Goal: Register for event/course

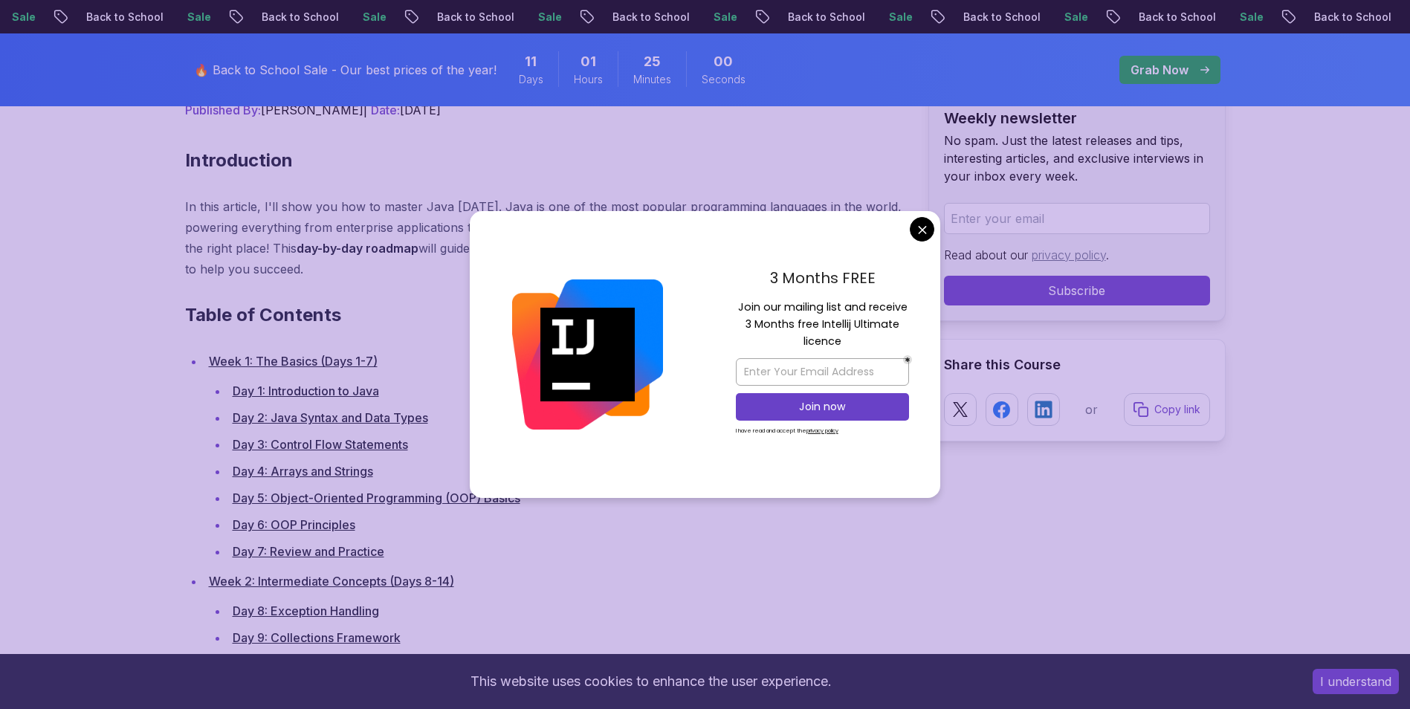
click at [930, 241] on div "3 Months FREE Join our mailing list and receive 3 Months free Intellij Ultimate…" at bounding box center [822, 354] width 236 height 287
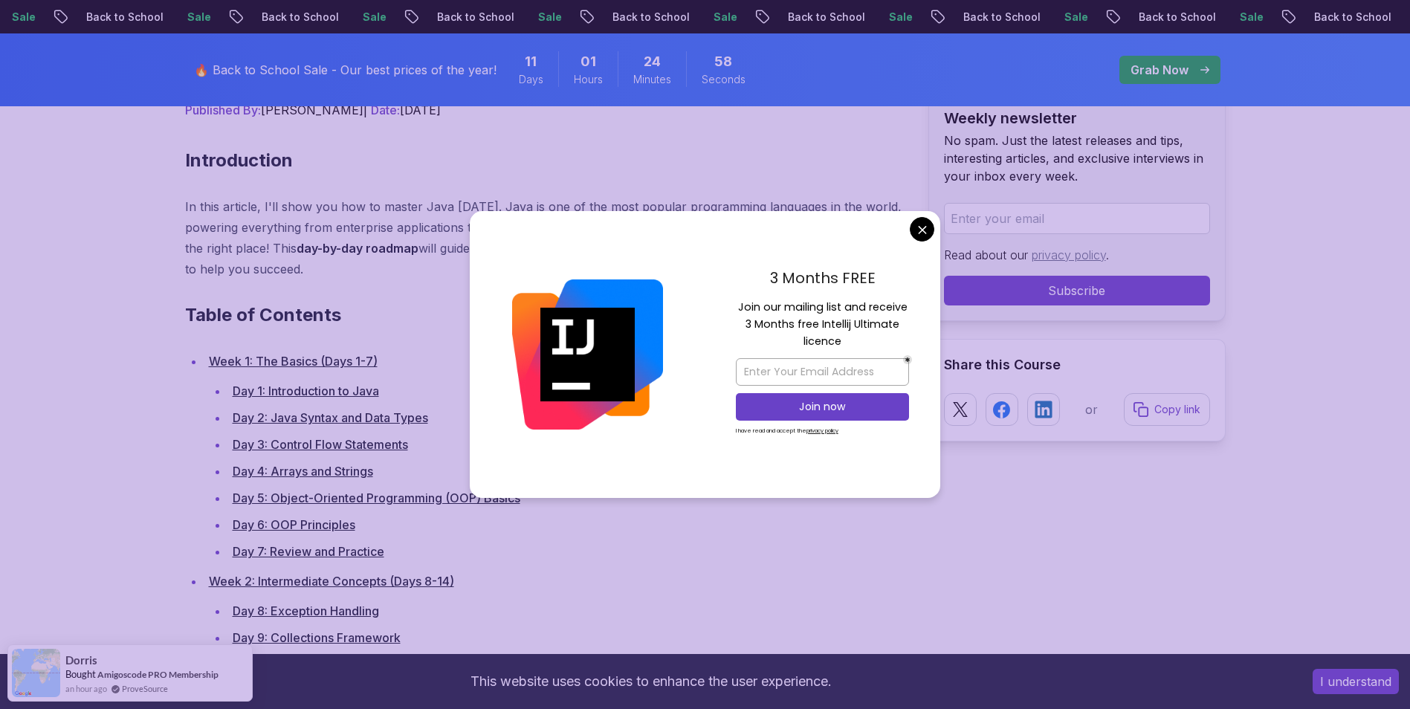
click at [920, 238] on div "3 Months FREE Join our mailing list and receive 3 Months free Intellij Ultimate…" at bounding box center [705, 354] width 470 height 287
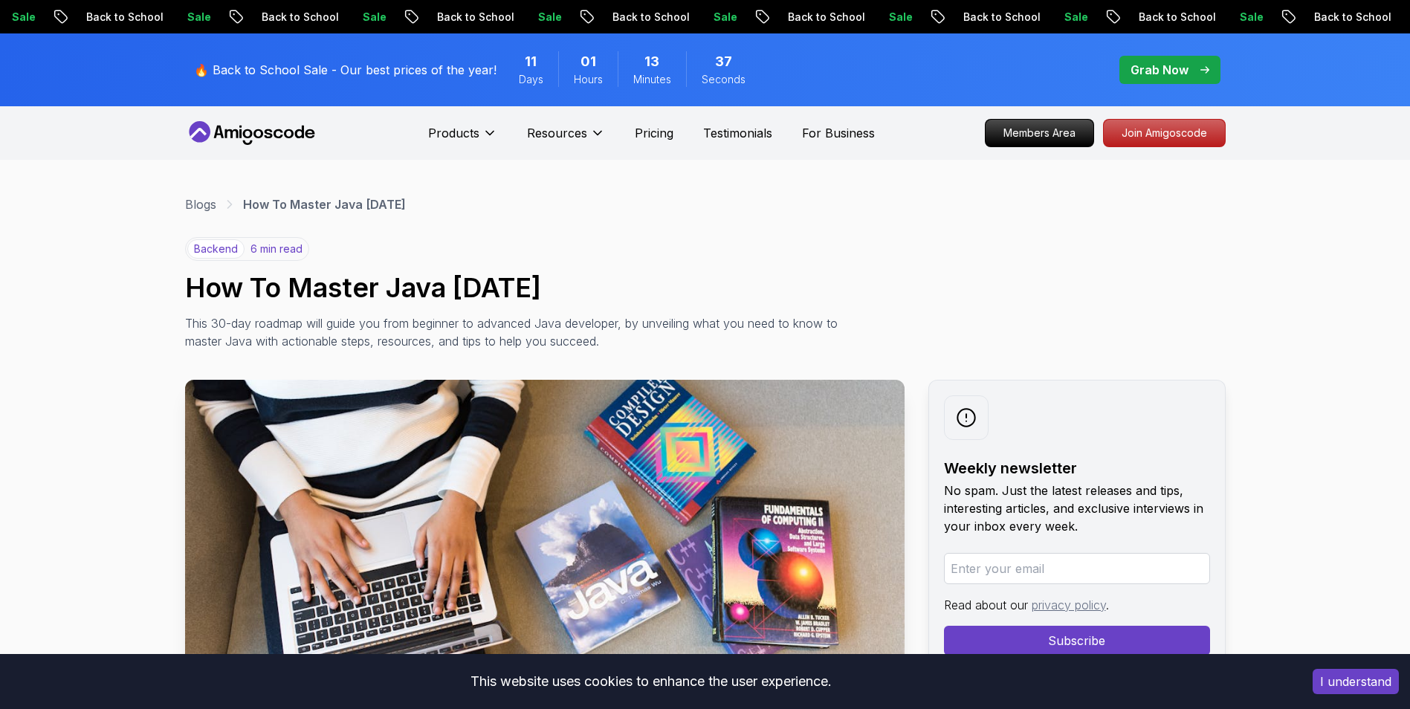
click at [267, 285] on h1 "How To Master Java in 30 Days" at bounding box center [705, 288] width 1040 height 30
click at [306, 204] on p "How To Master Java in 30 Days" at bounding box center [324, 204] width 163 height 18
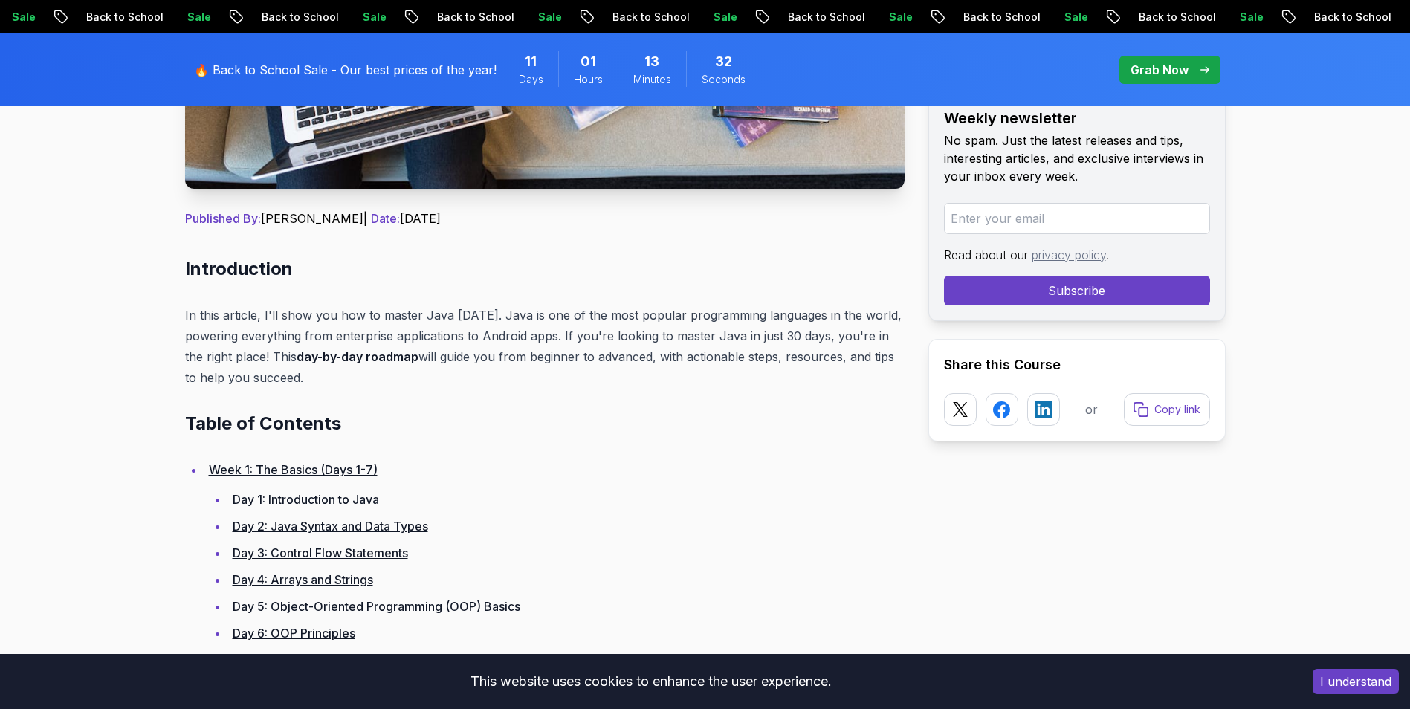
scroll to position [551, 0]
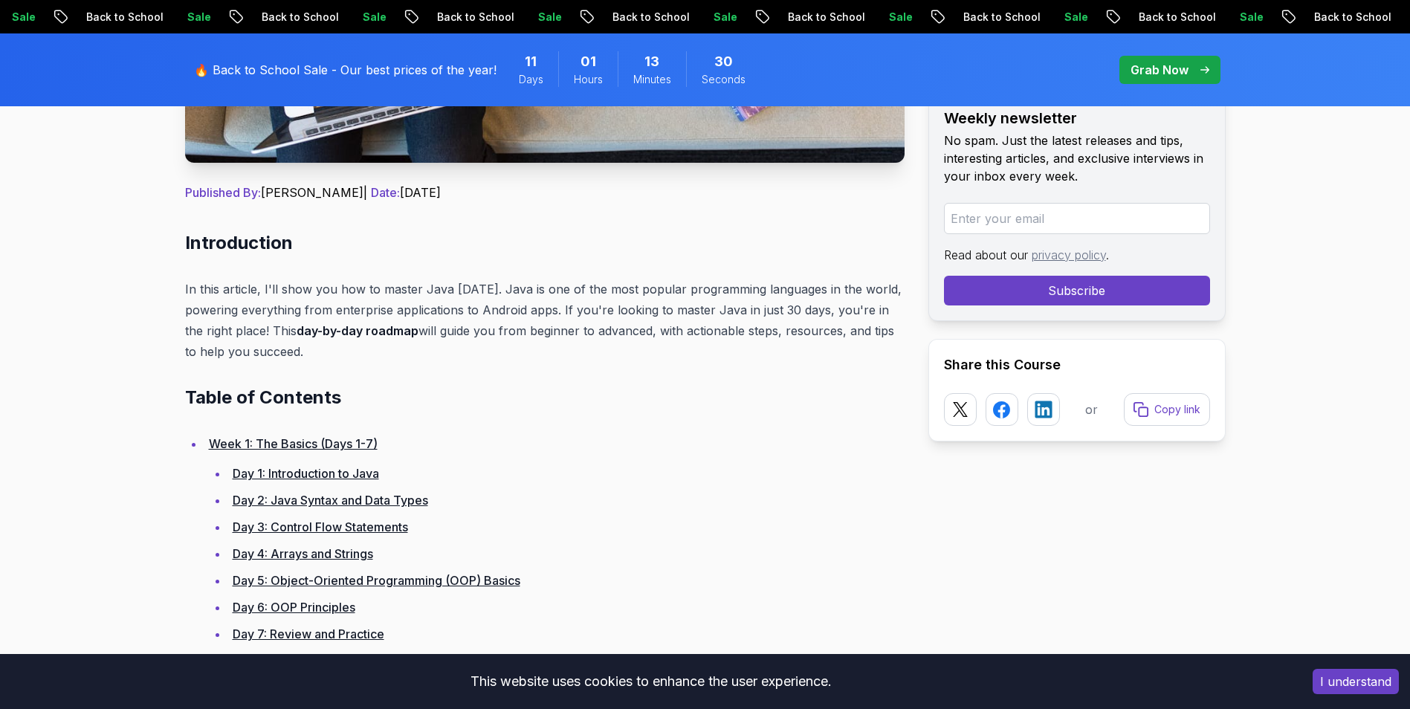
click at [337, 445] on link "Week 1: The Basics (Days 1-7)" at bounding box center [293, 443] width 169 height 15
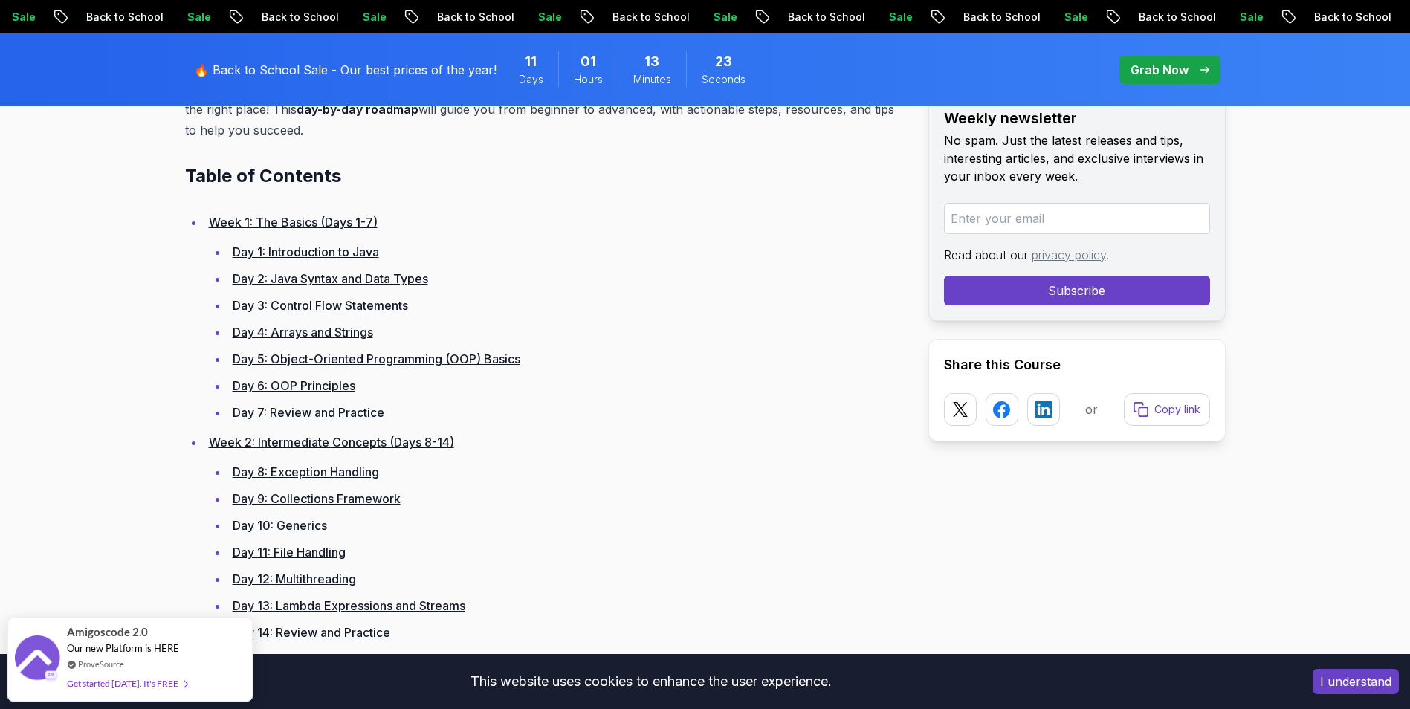
scroll to position [782, 0]
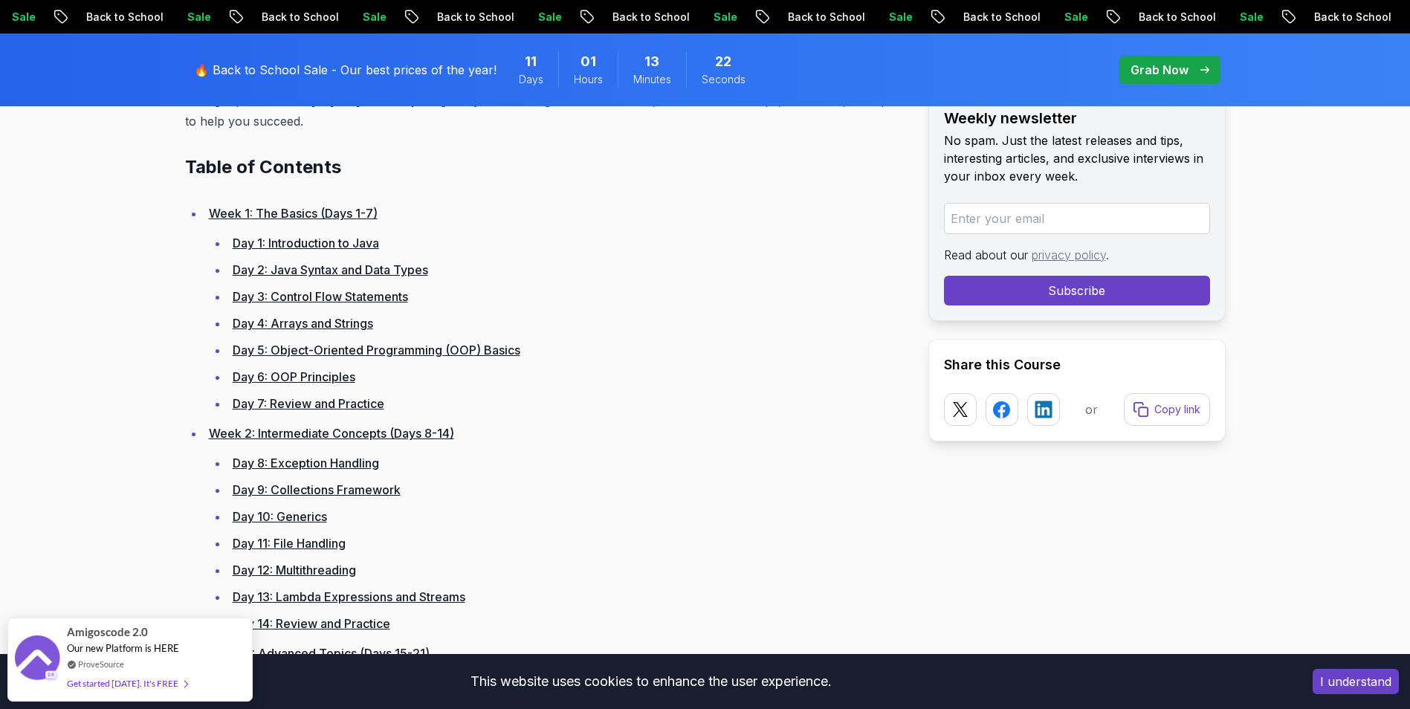
click at [316, 247] on link "Day 1: Introduction to Java" at bounding box center [306, 243] width 146 height 15
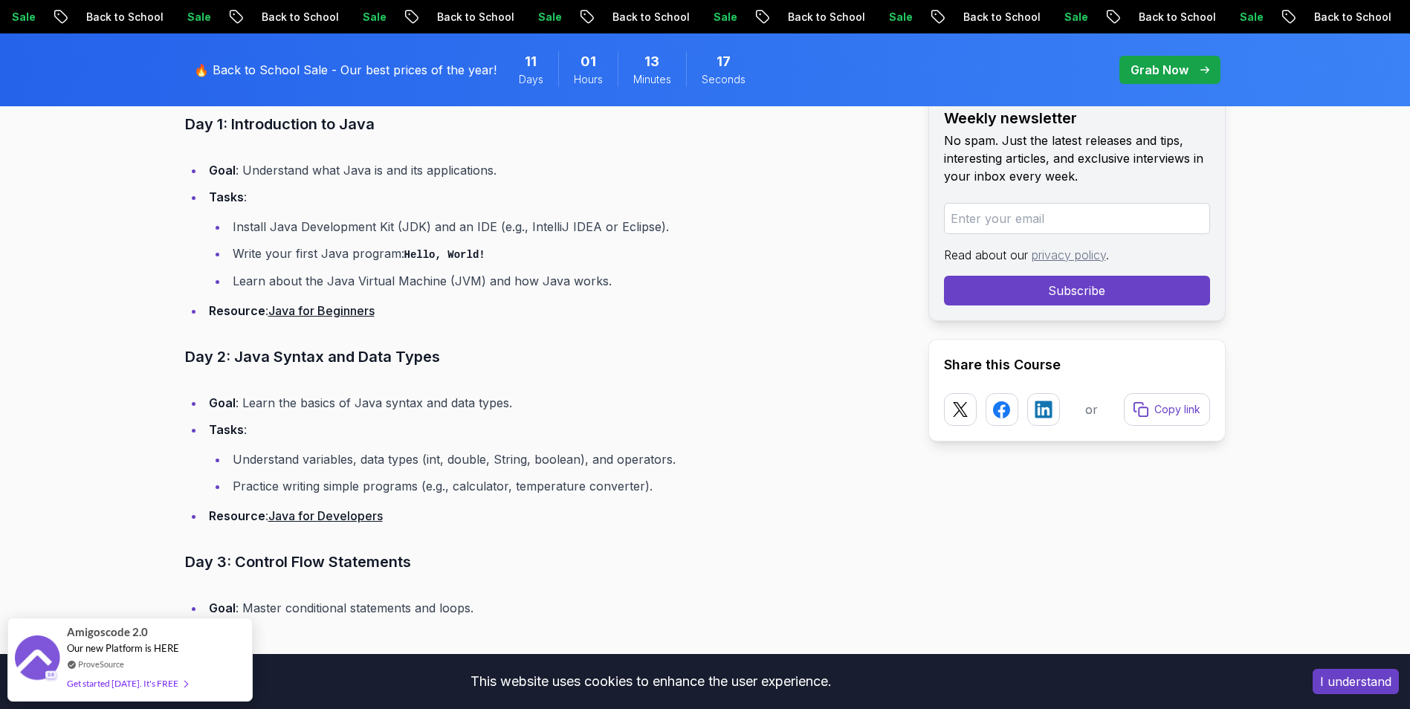
scroll to position [1699, 0]
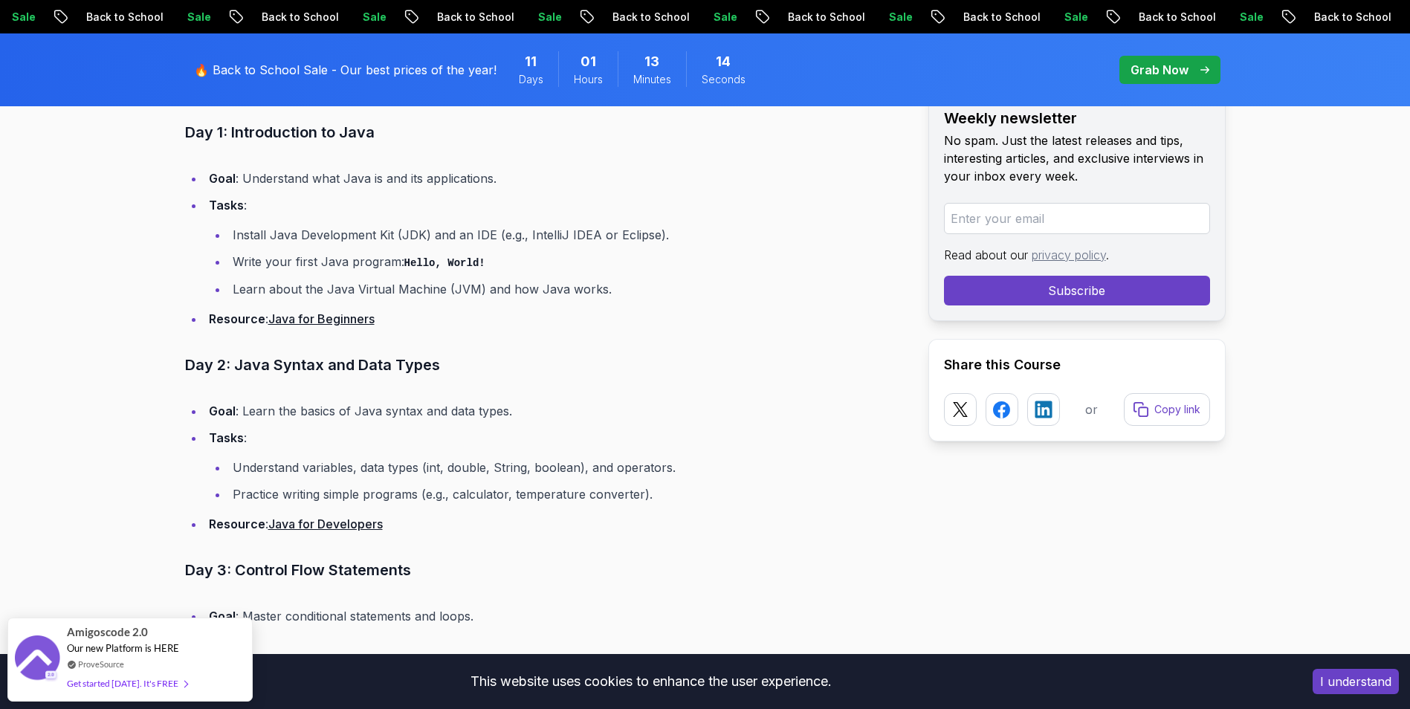
click at [439, 263] on code "Hello, World!" at bounding box center [444, 263] width 81 height 12
click at [363, 296] on li "Learn about the Java Virtual Machine (JVM) and how Java works." at bounding box center [566, 289] width 676 height 21
click at [343, 321] on link "Java for Beginners" at bounding box center [321, 318] width 106 height 15
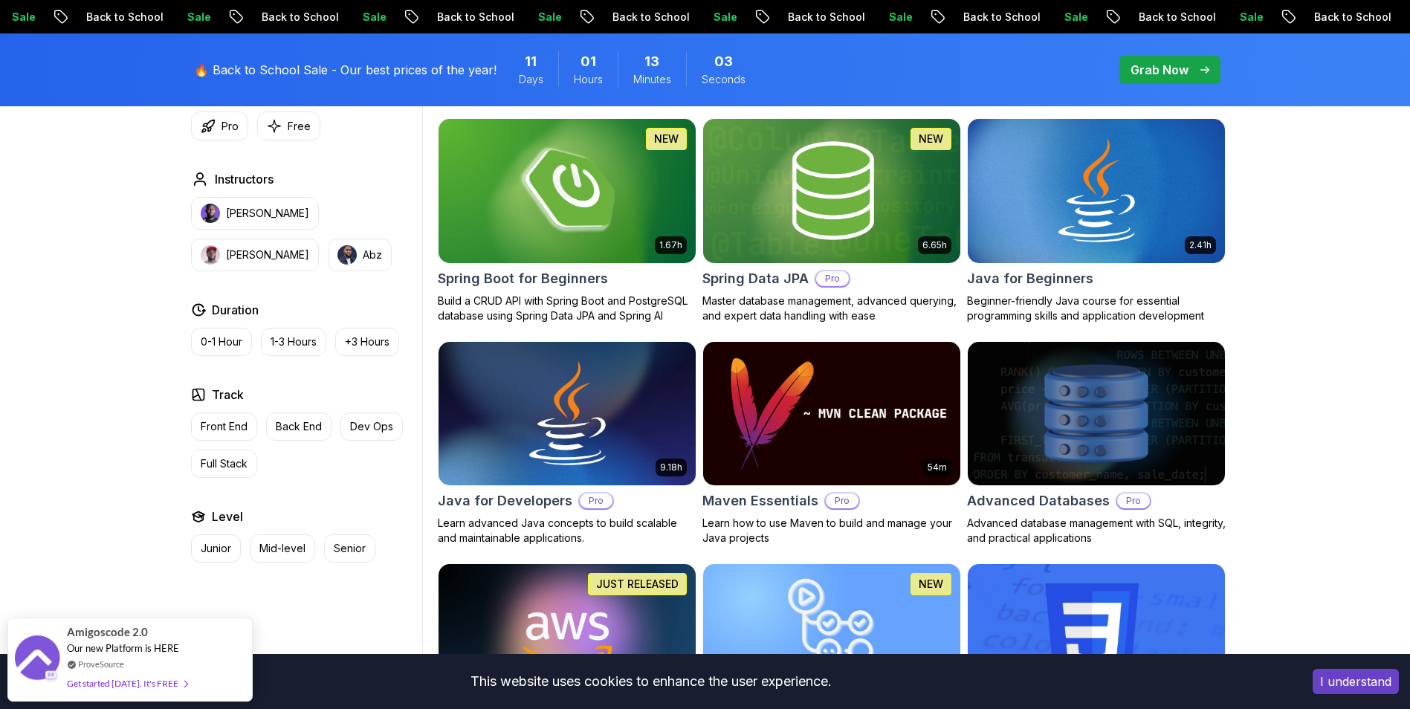
scroll to position [687, 0]
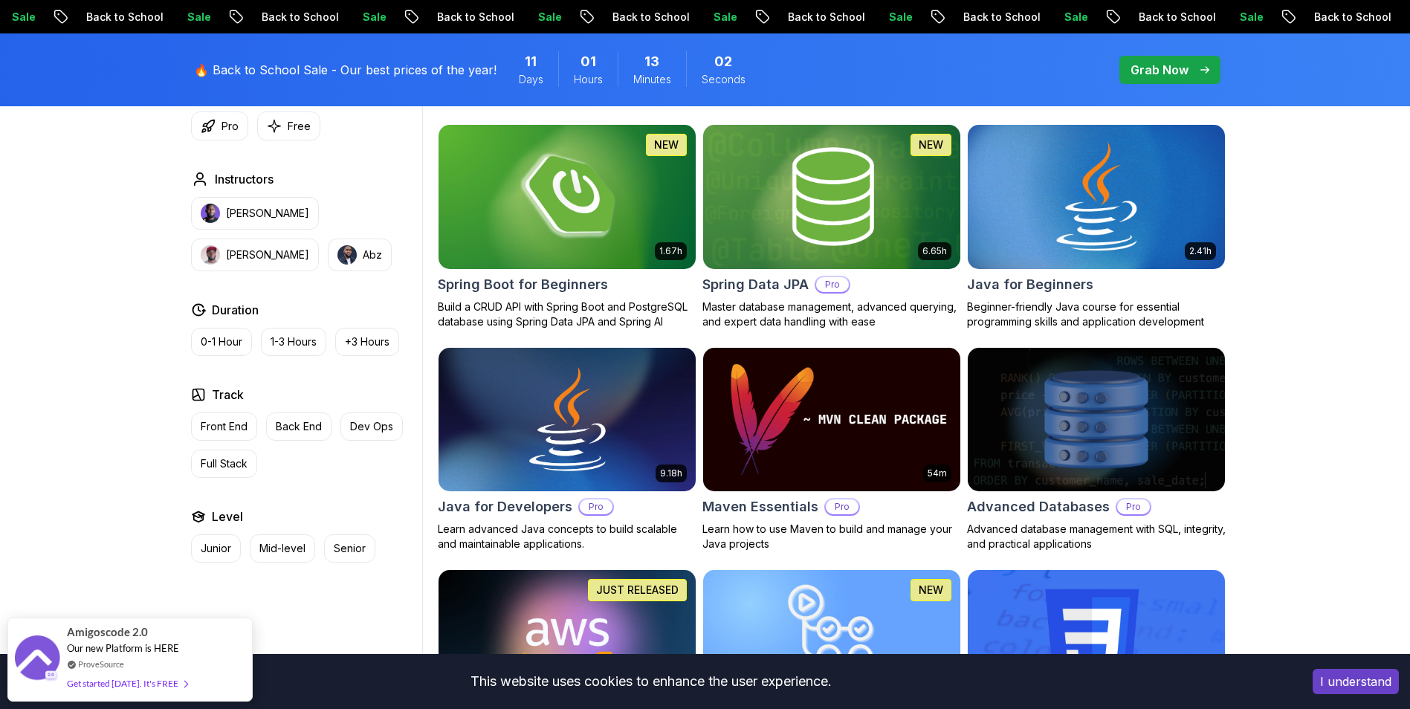
click at [1080, 253] on img at bounding box center [1096, 196] width 270 height 151
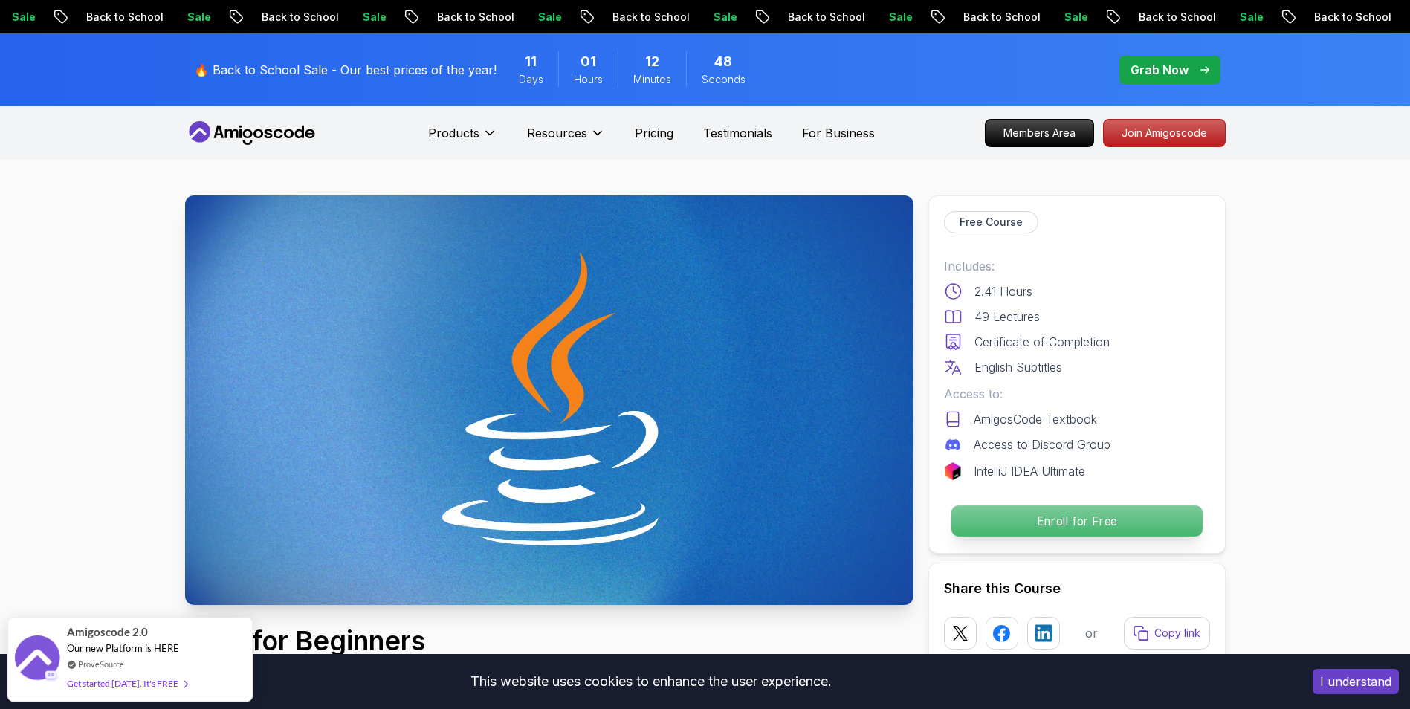
click at [1079, 515] on p "Enroll for Free" at bounding box center [1075, 520] width 251 height 31
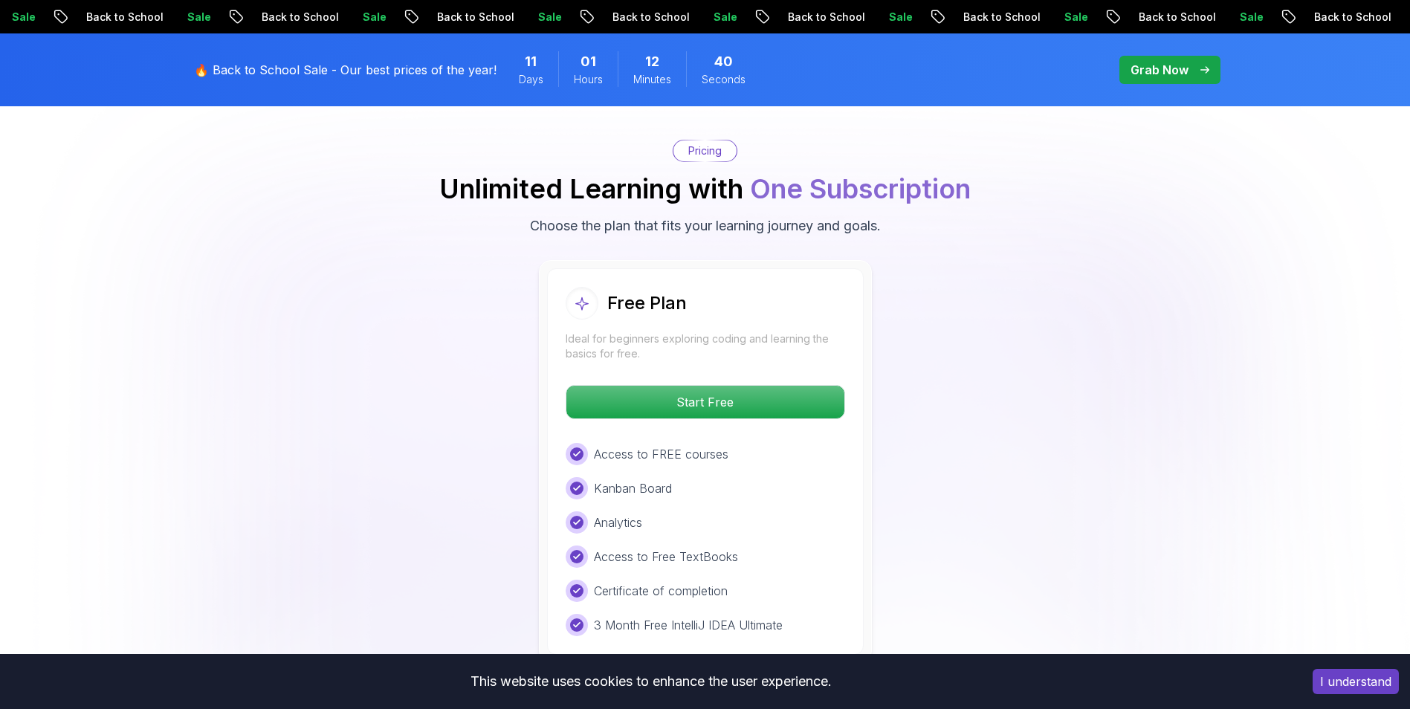
scroll to position [2986, 0]
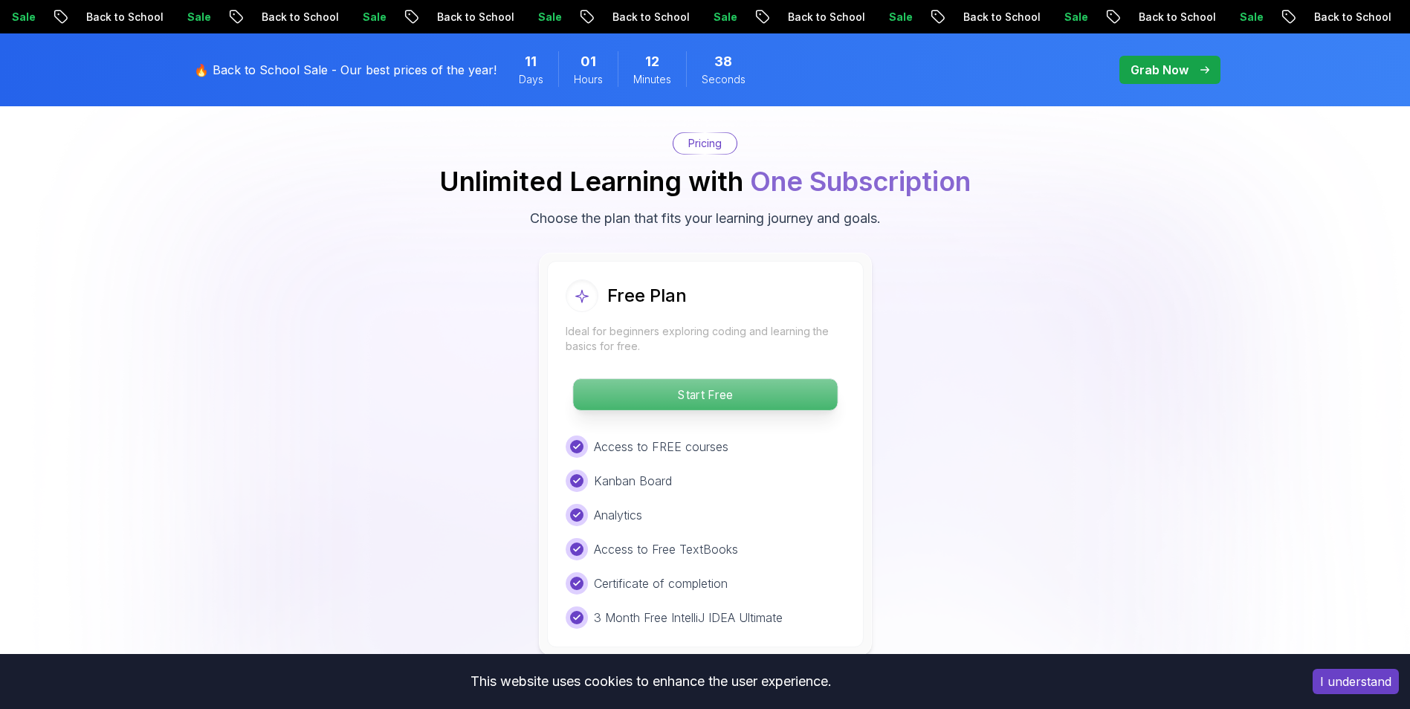
click at [689, 379] on p "Start Free" at bounding box center [705, 394] width 264 height 31
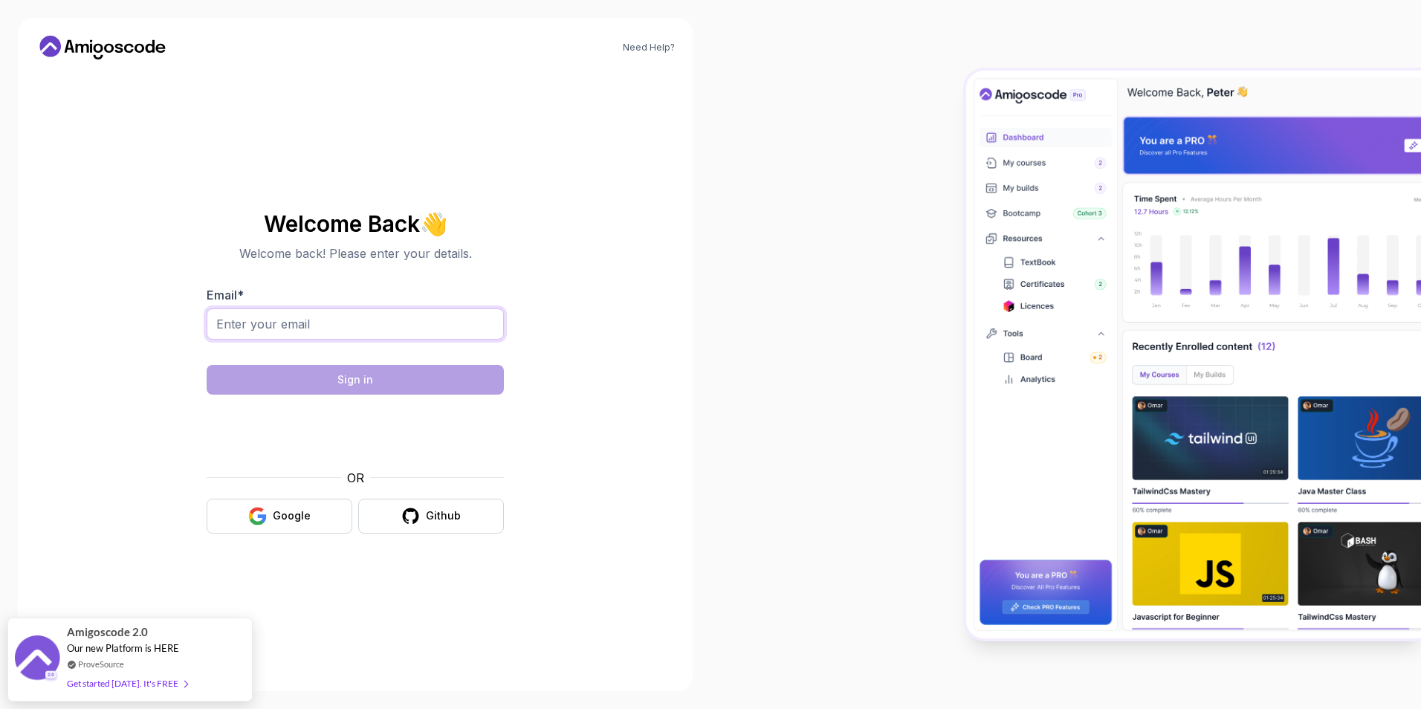
click at [402, 322] on input "Email *" at bounding box center [355, 323] width 297 height 31
click at [391, 589] on div "Welcome Back 👋 Welcome back! Please enter your details. Email * Sign in OR Goog…" at bounding box center [355, 372] width 499 height 602
click at [322, 526] on button "Google" at bounding box center [280, 516] width 146 height 35
click at [279, 516] on div "Google" at bounding box center [292, 515] width 38 height 15
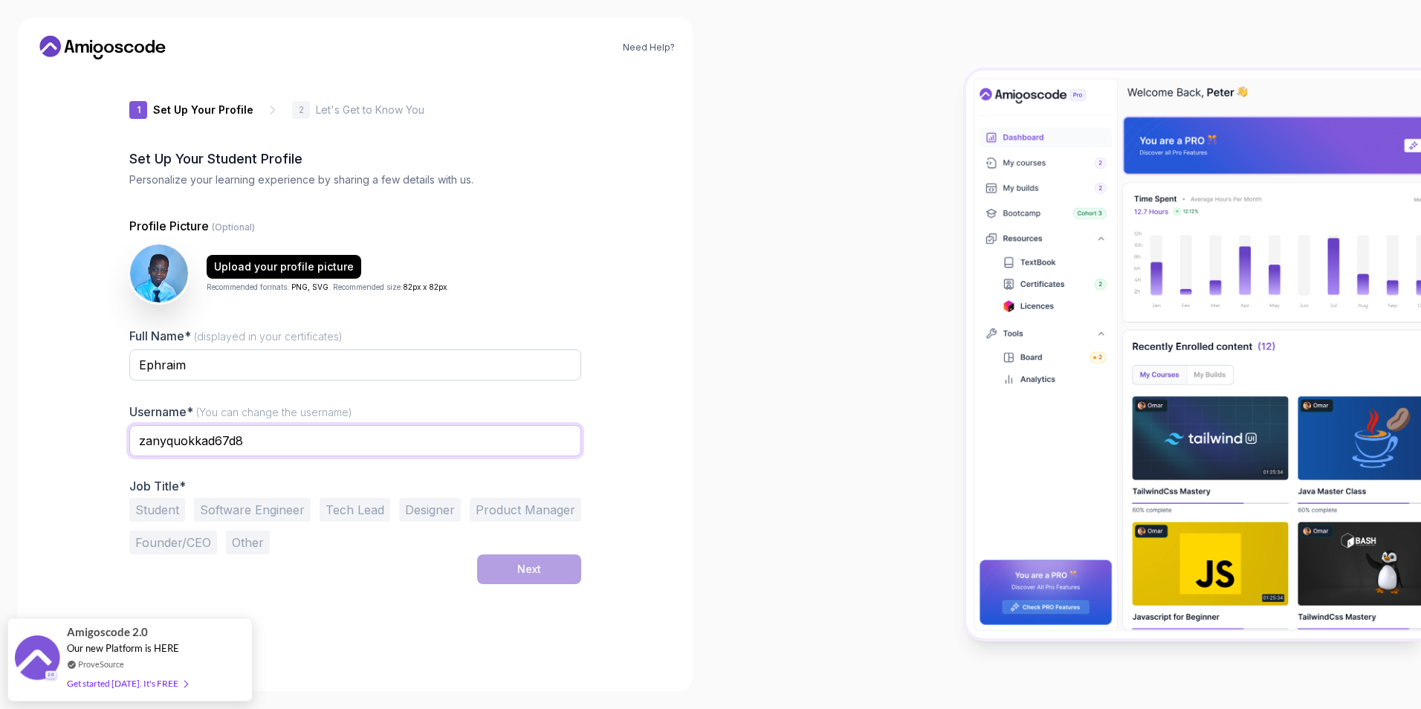
drag, startPoint x: 298, startPoint y: 440, endPoint x: 42, endPoint y: 407, distance: 258.4
click at [42, 407] on div "Need Help? 1 Set Up Your Profile 1 Set Up Your Profile 2 Let's Get to Know You …" at bounding box center [355, 354] width 675 height 673
type input "Ephraim"
click at [42, 407] on div "Need Help? 1 Set Up Your Profile 1 Set Up Your Profile 2 Let's Get to Know You …" at bounding box center [355, 354] width 675 height 673
click at [550, 554] on div "Student Software Engineer Tech Lead Designer Product Manager Founder/CEO Other" at bounding box center [355, 526] width 452 height 56
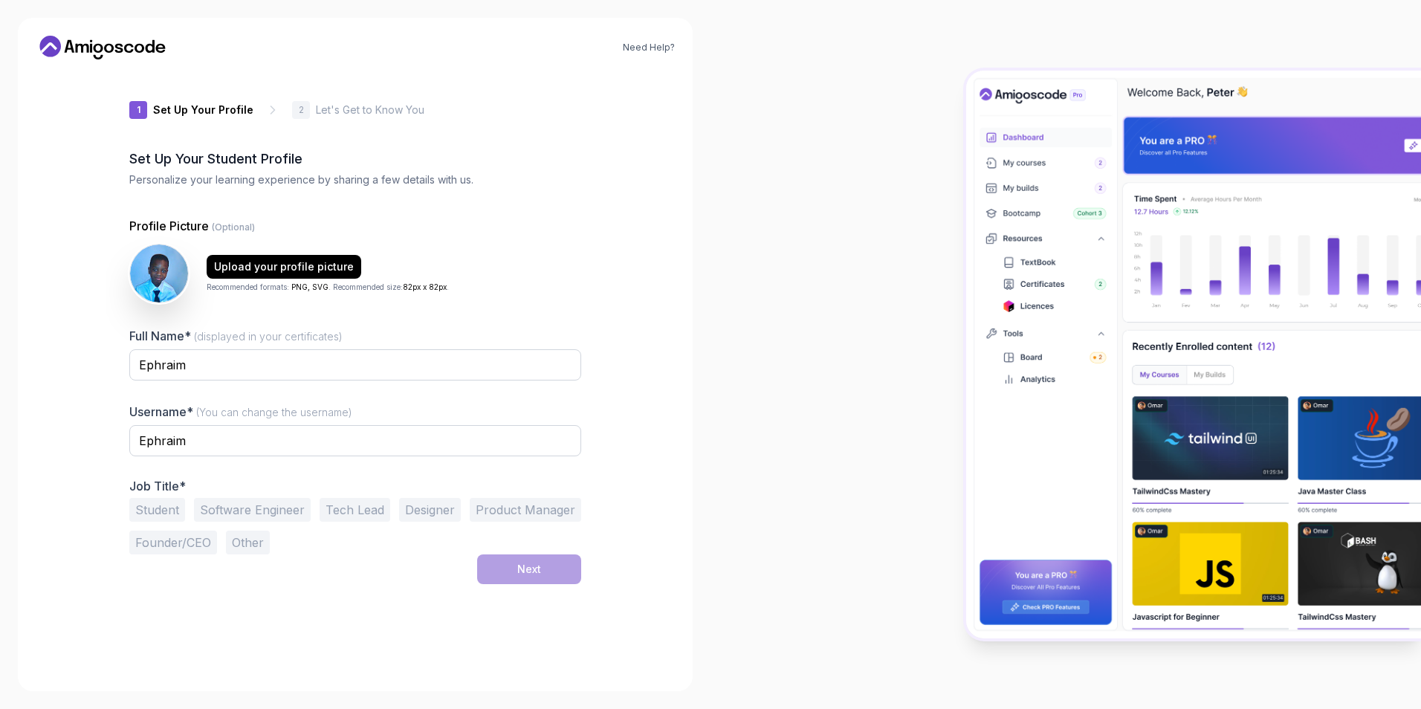
click at [162, 509] on button "Student" at bounding box center [157, 510] width 56 height 24
click at [244, 507] on button "Software Engineer" at bounding box center [252, 510] width 117 height 24
click at [172, 507] on button "Student" at bounding box center [157, 510] width 56 height 24
click at [529, 580] on button "Next" at bounding box center [529, 569] width 104 height 30
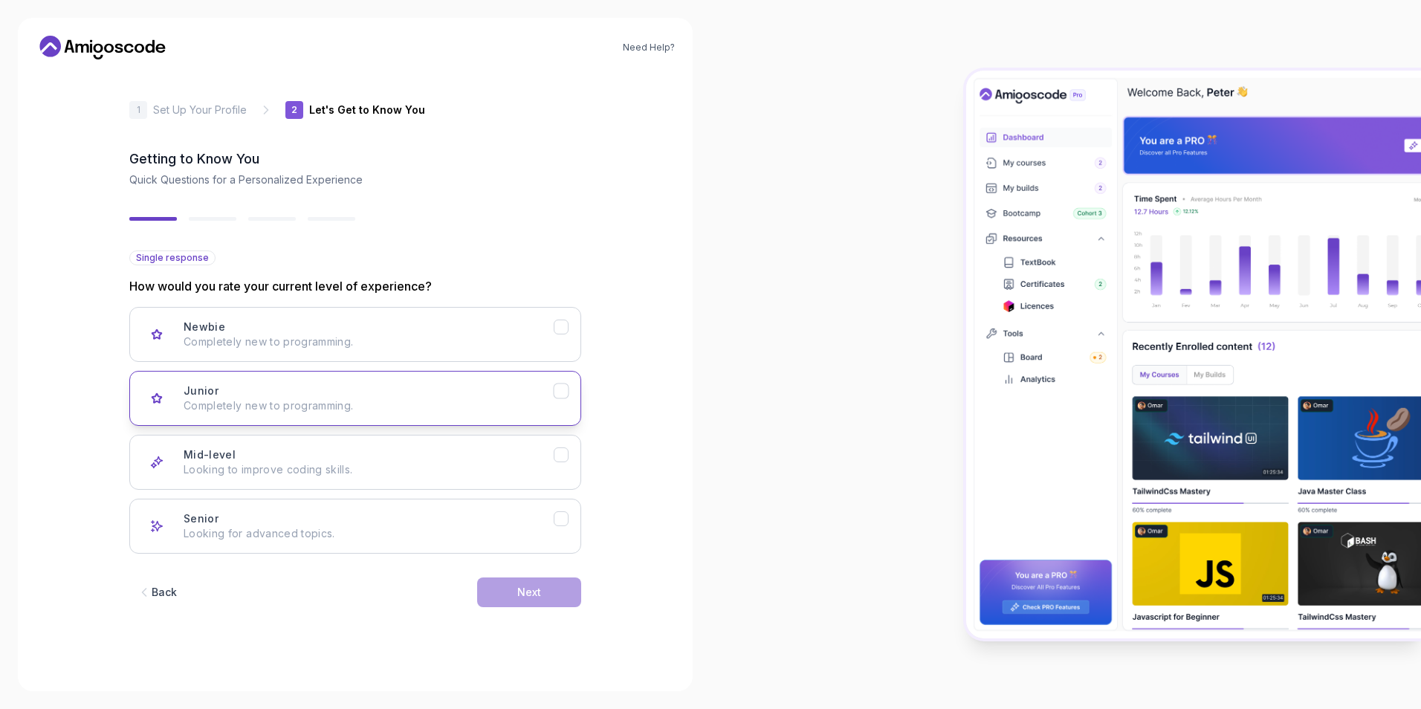
click at [534, 374] on button "Junior Completely new to programming." at bounding box center [355, 398] width 452 height 55
click at [531, 594] on div "Next" at bounding box center [529, 592] width 24 height 15
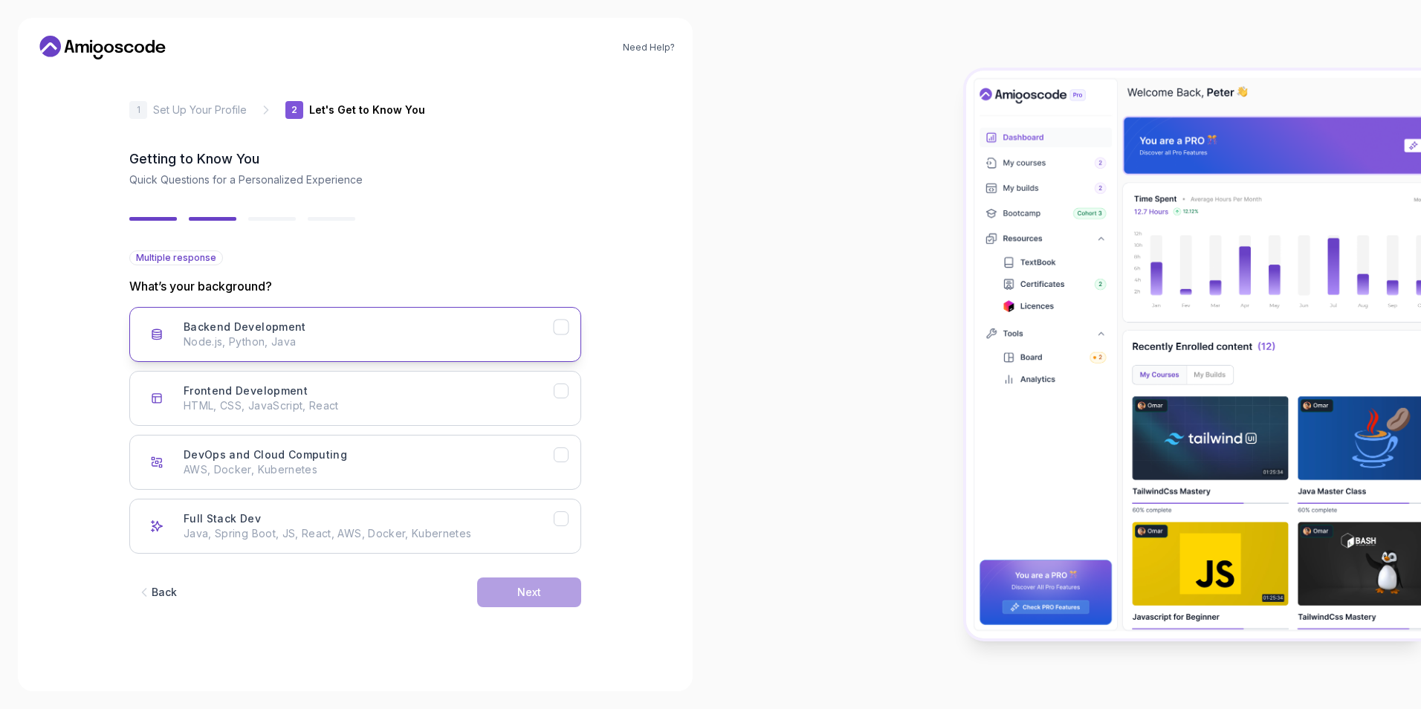
click at [335, 341] on p "Node.js, Python, Java" at bounding box center [369, 341] width 370 height 15
click at [482, 521] on div "Full Stack Dev Java, Spring Boot, JS, React, AWS, Docker, Kubernetes" at bounding box center [369, 526] width 370 height 30
click at [554, 596] on button "Next" at bounding box center [529, 592] width 104 height 30
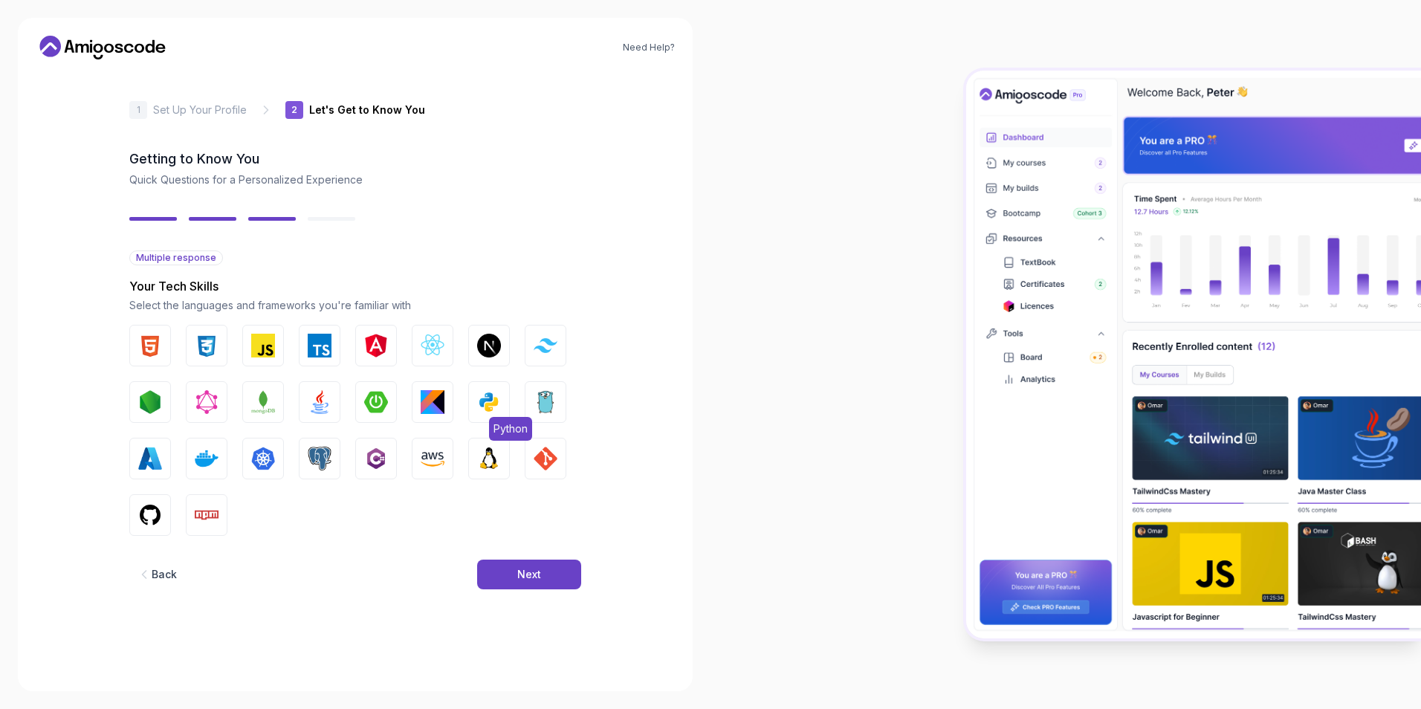
click at [469, 401] on button "Python" at bounding box center [489, 402] width 42 height 42
click at [522, 570] on div "Next" at bounding box center [529, 574] width 24 height 15
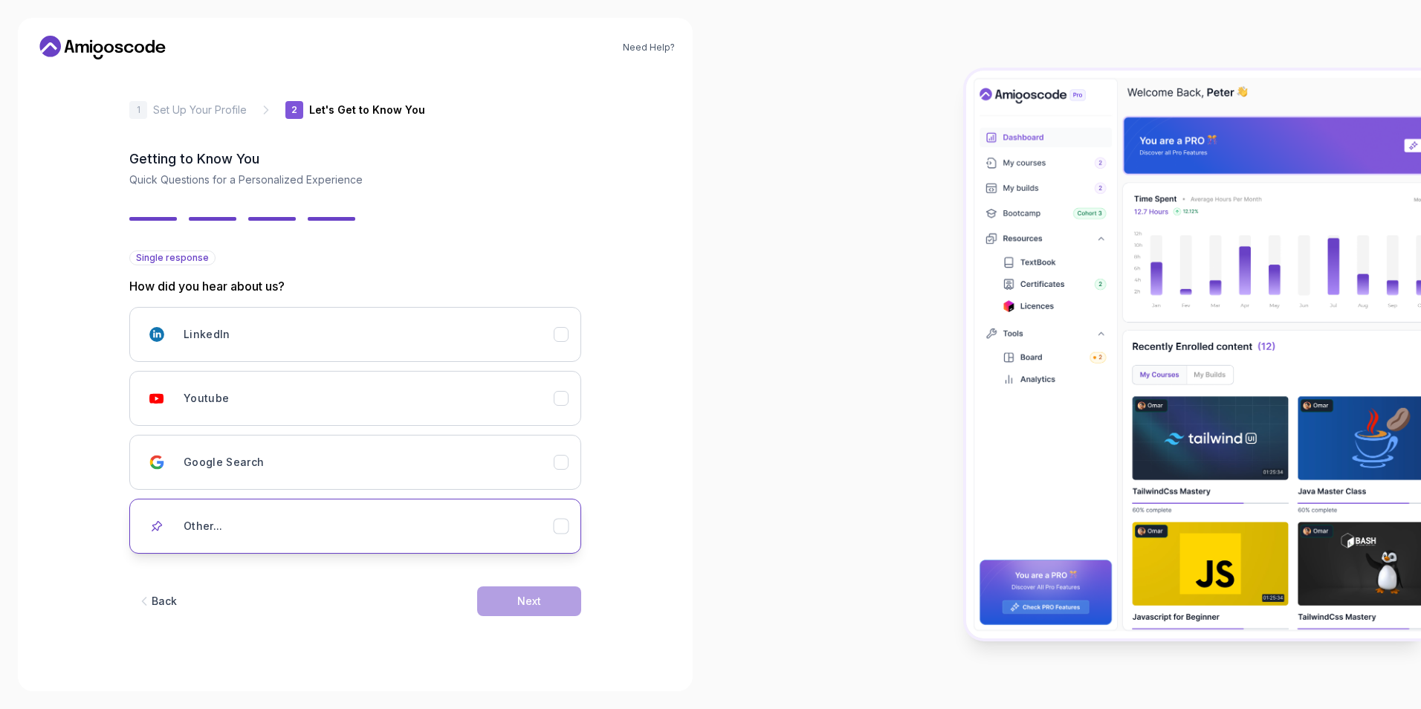
click at [502, 505] on button "Other..." at bounding box center [355, 526] width 452 height 55
click at [431, 575] on input "text" at bounding box center [355, 577] width 452 height 31
type input "ChatGPT recommended"
click at [517, 624] on div "Next" at bounding box center [529, 623] width 24 height 15
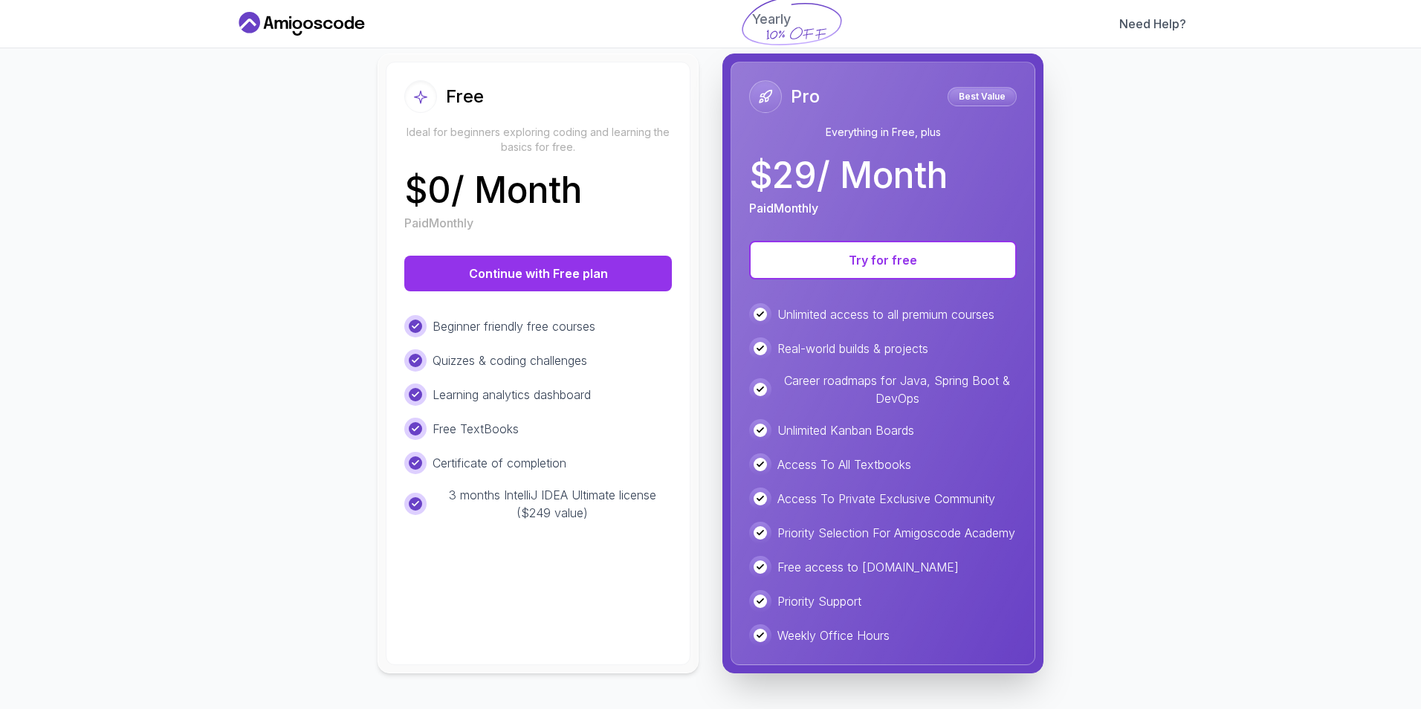
scroll to position [169, 0]
click at [518, 256] on button "Continue with Free plan" at bounding box center [538, 274] width 268 height 36
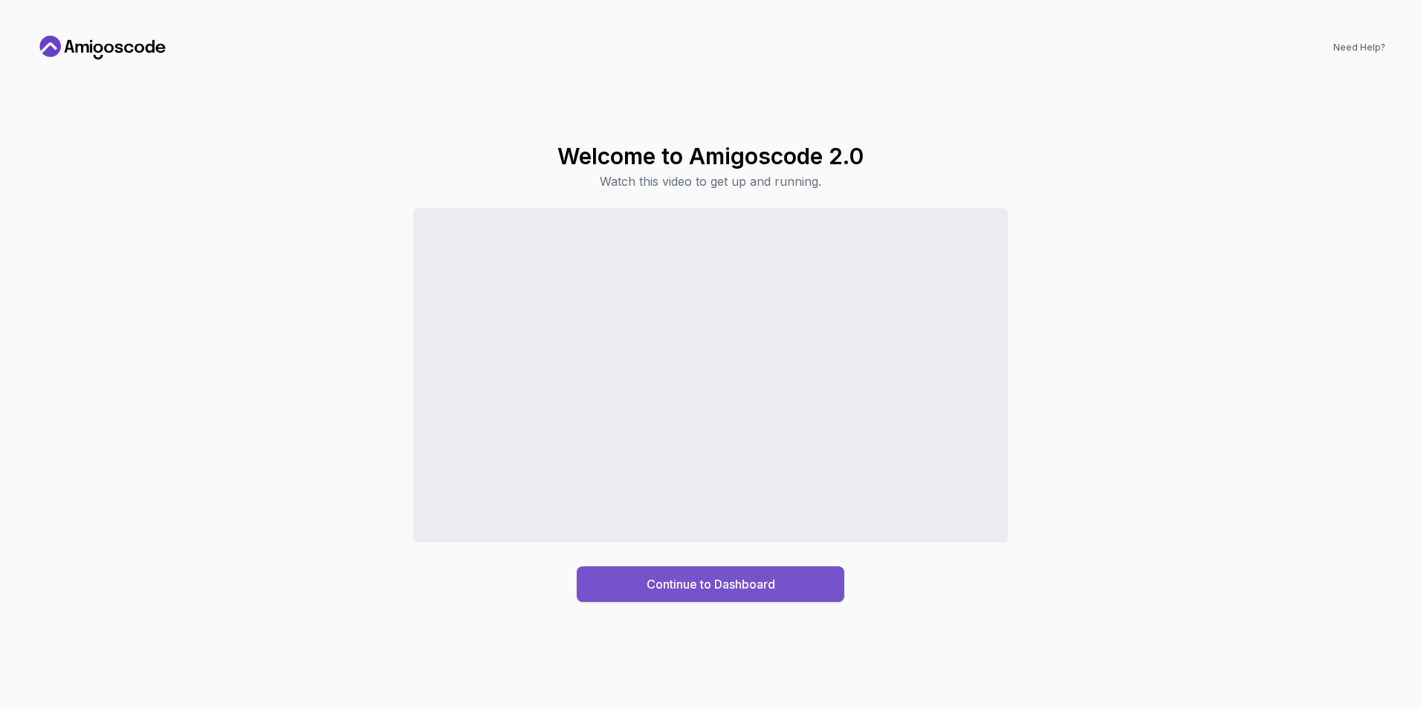
click at [675, 582] on div "Continue to Dashboard" at bounding box center [710, 584] width 129 height 18
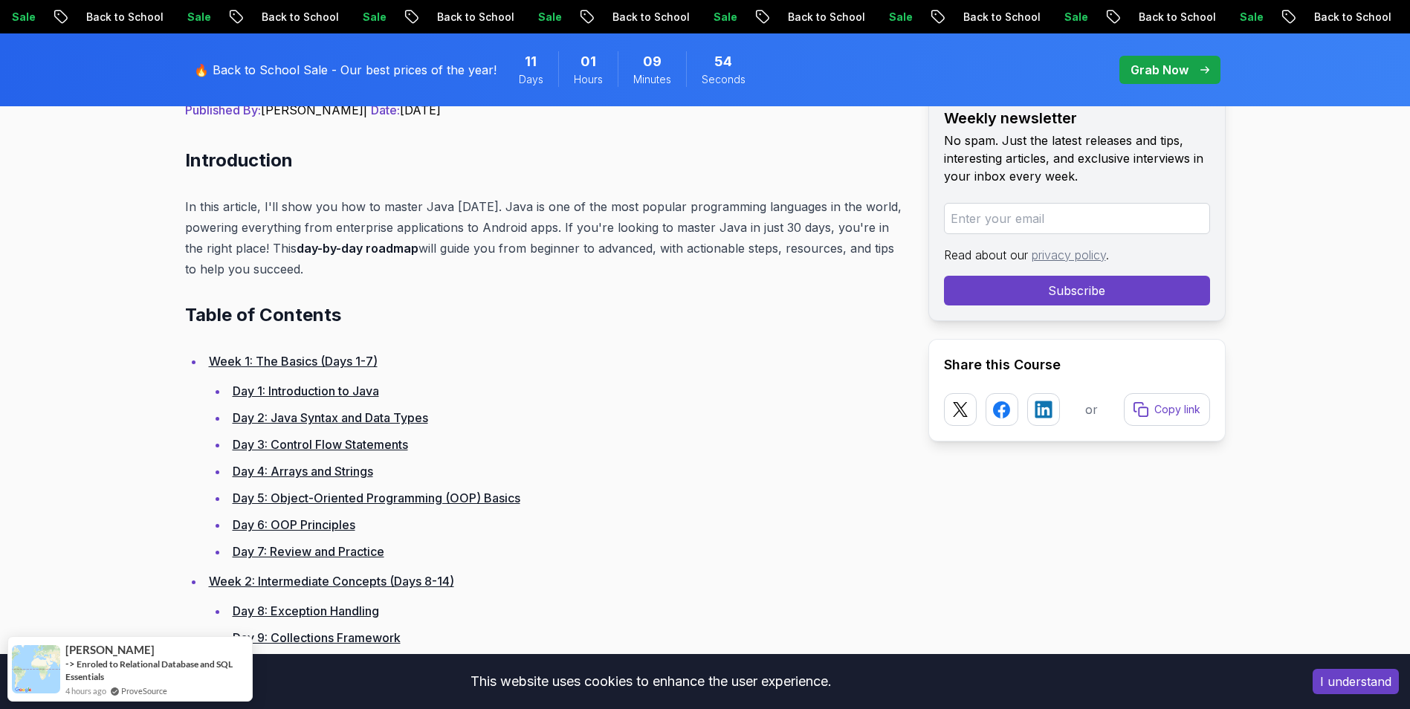
click at [322, 422] on link "Day 2: Java Syntax and Data Types" at bounding box center [330, 417] width 195 height 15
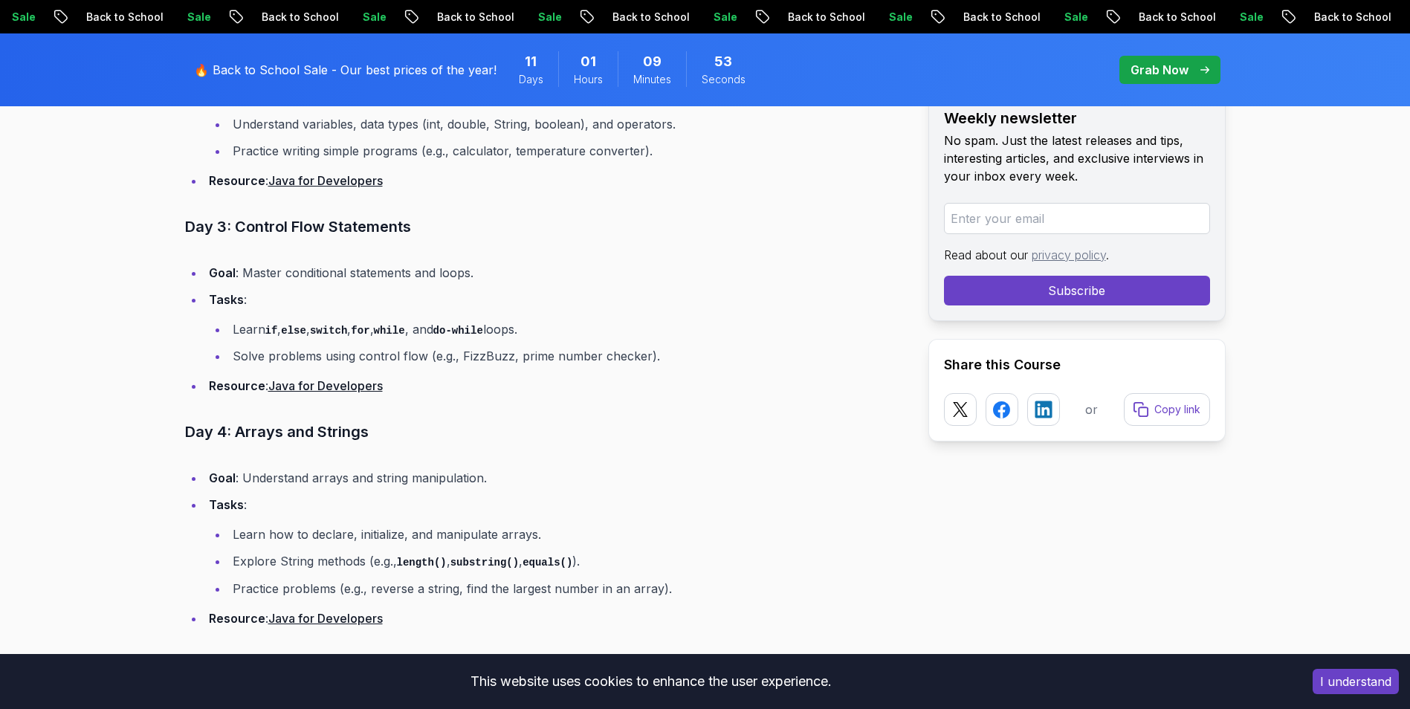
scroll to position [2052, 0]
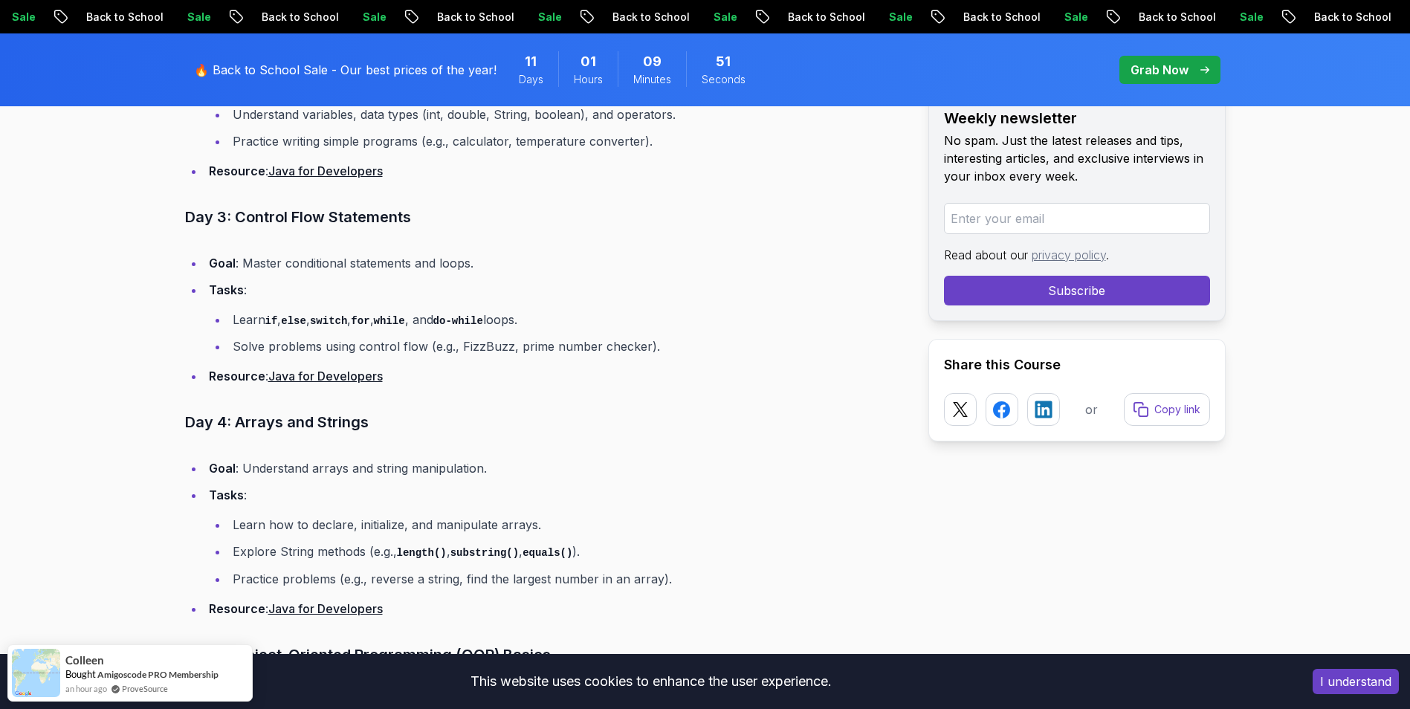
click at [315, 370] on link "Java for Developers" at bounding box center [325, 376] width 114 height 15
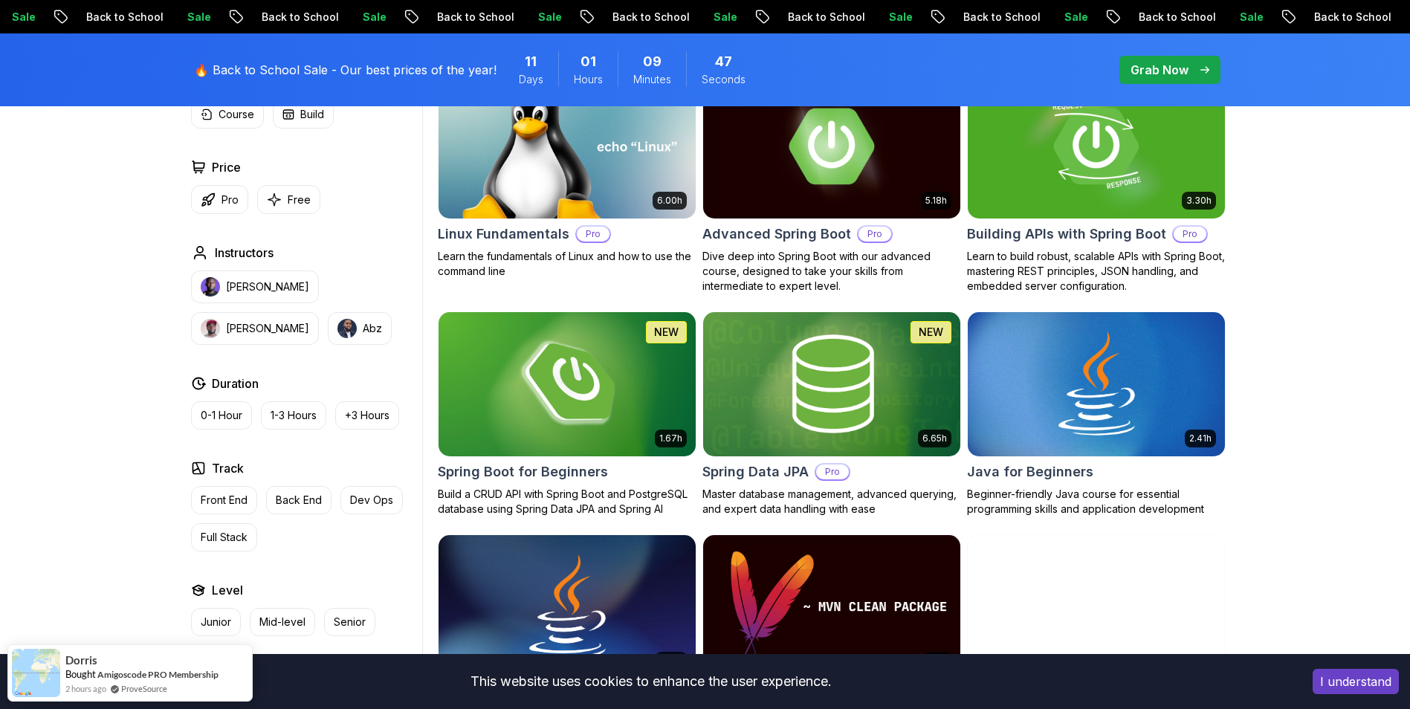
scroll to position [783, 0]
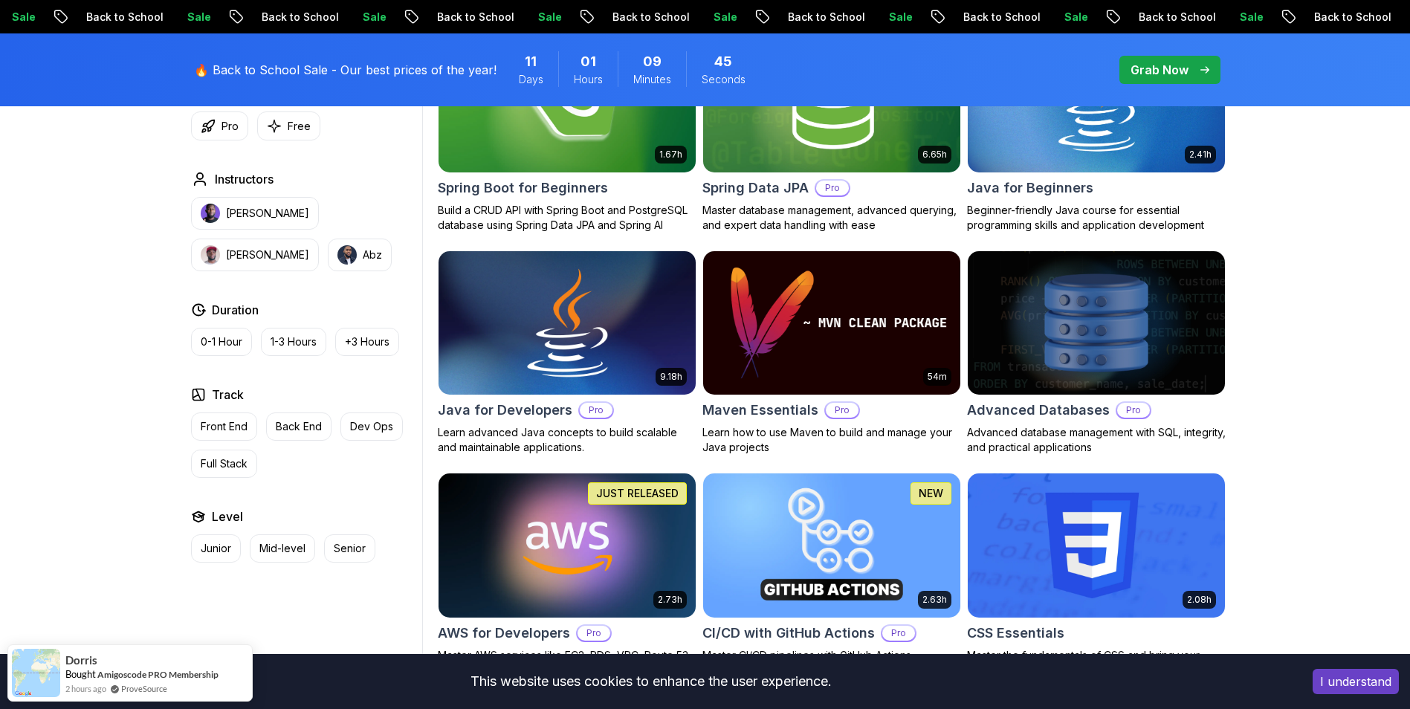
click at [519, 418] on h2 "Java for Developers" at bounding box center [505, 410] width 134 height 21
